Goal: Task Accomplishment & Management: Manage account settings

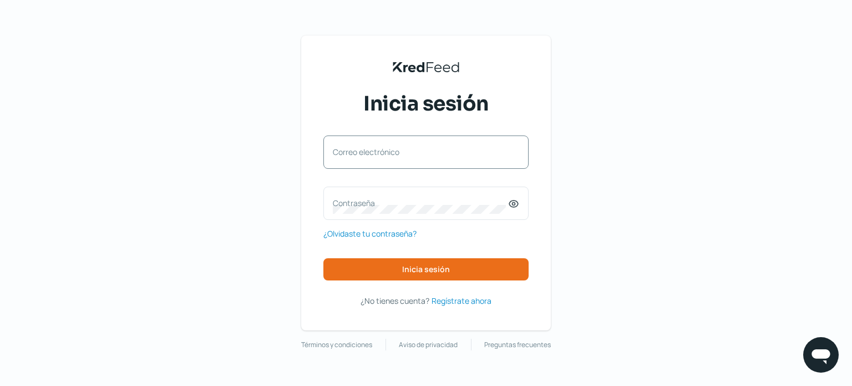
click at [400, 154] on label "Correo electrónico" at bounding box center [420, 152] width 175 height 11
click at [400, 154] on input "Correo electrónico" at bounding box center [426, 158] width 186 height 10
type input "[EMAIL_ADDRESS][DOMAIN_NAME]"
click at [339, 201] on label "Contraseña" at bounding box center [420, 203] width 175 height 11
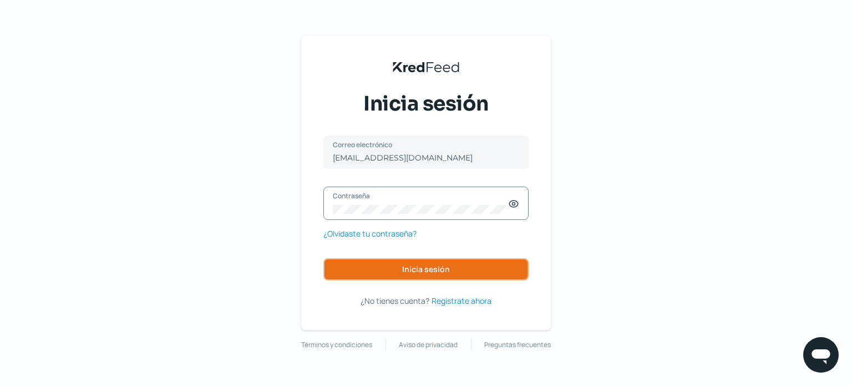
click at [423, 267] on span "Inicia sesión" at bounding box center [426, 269] width 48 height 8
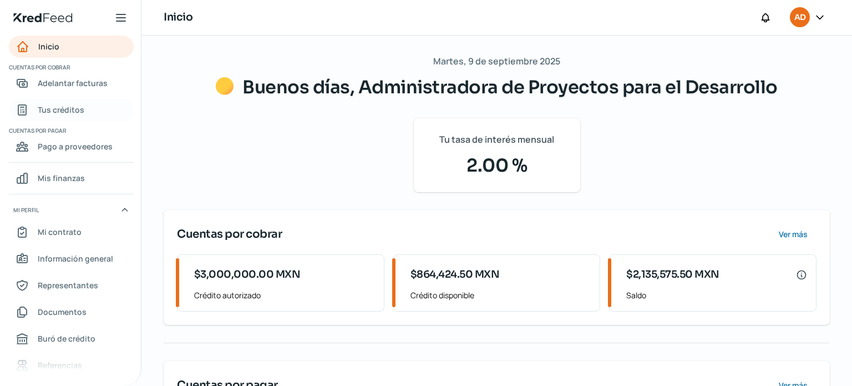
click at [51, 108] on span "Tus créditos" at bounding box center [61, 110] width 47 height 14
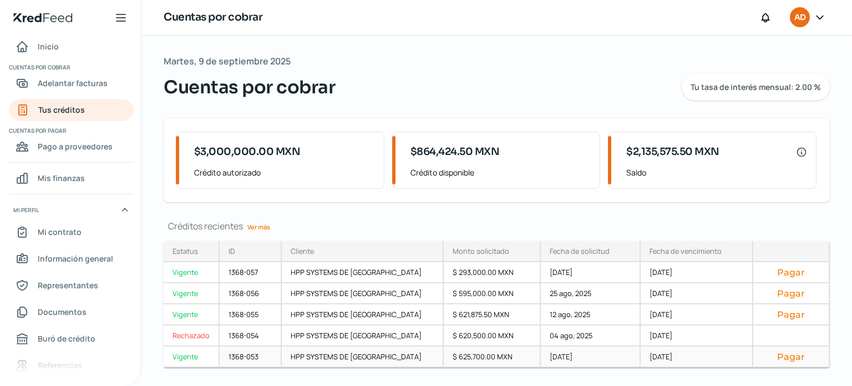
click at [193, 356] on div "Vigente" at bounding box center [192, 356] width 56 height 21
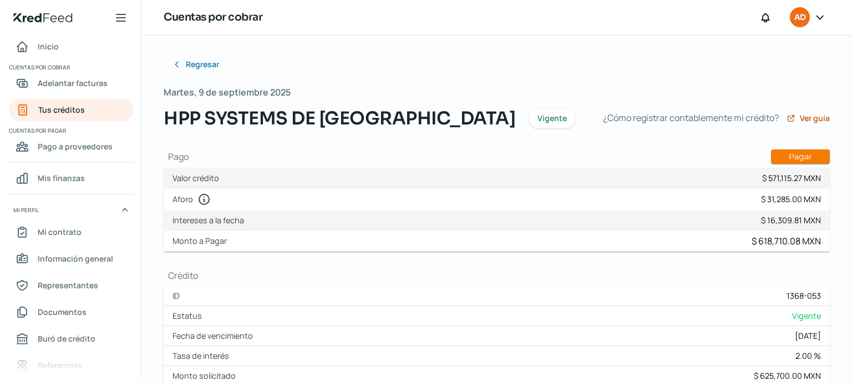
click at [821, 15] on icon at bounding box center [820, 17] width 11 height 11
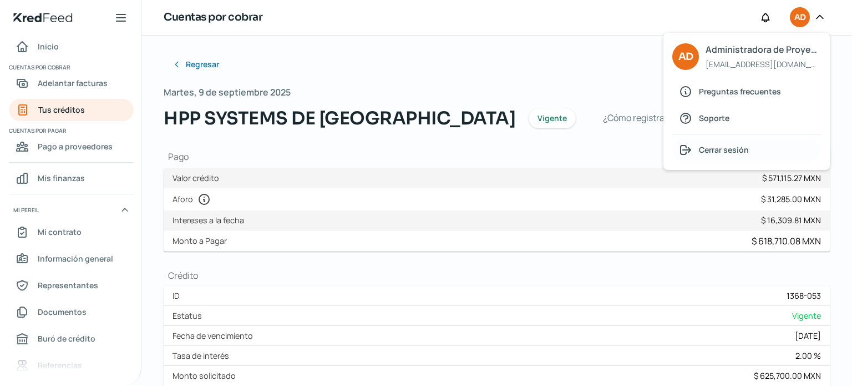
click at [717, 145] on span "Cerrar sesión" at bounding box center [724, 150] width 50 height 14
